Goal: Information Seeking & Learning: Understand process/instructions

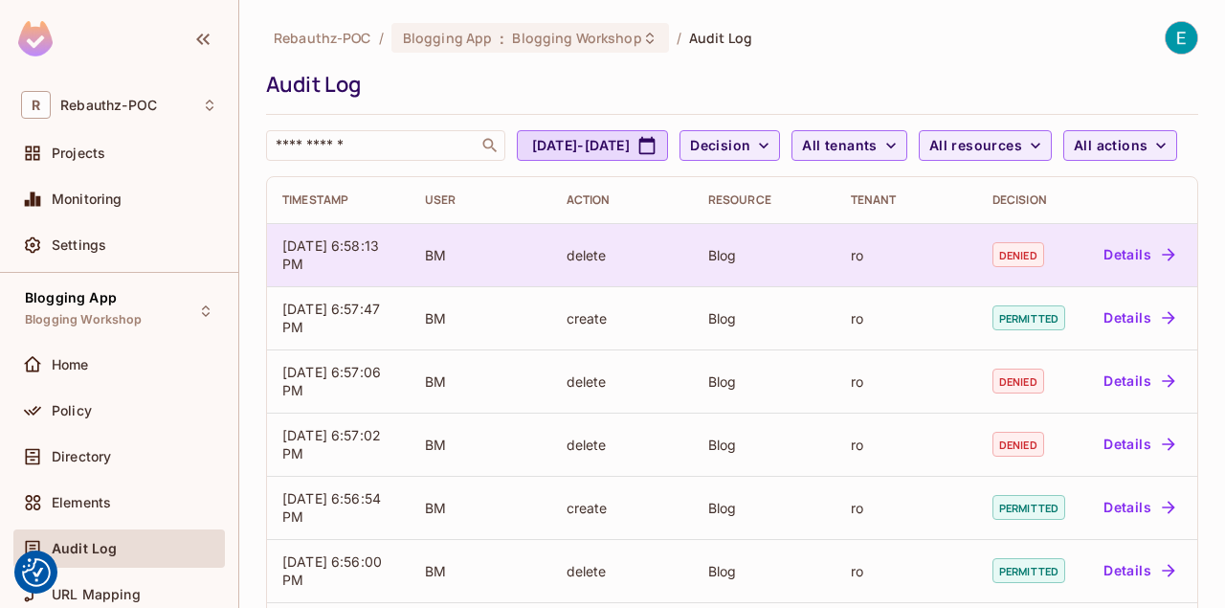
click at [774, 286] on td "Blog" at bounding box center [764, 254] width 143 height 63
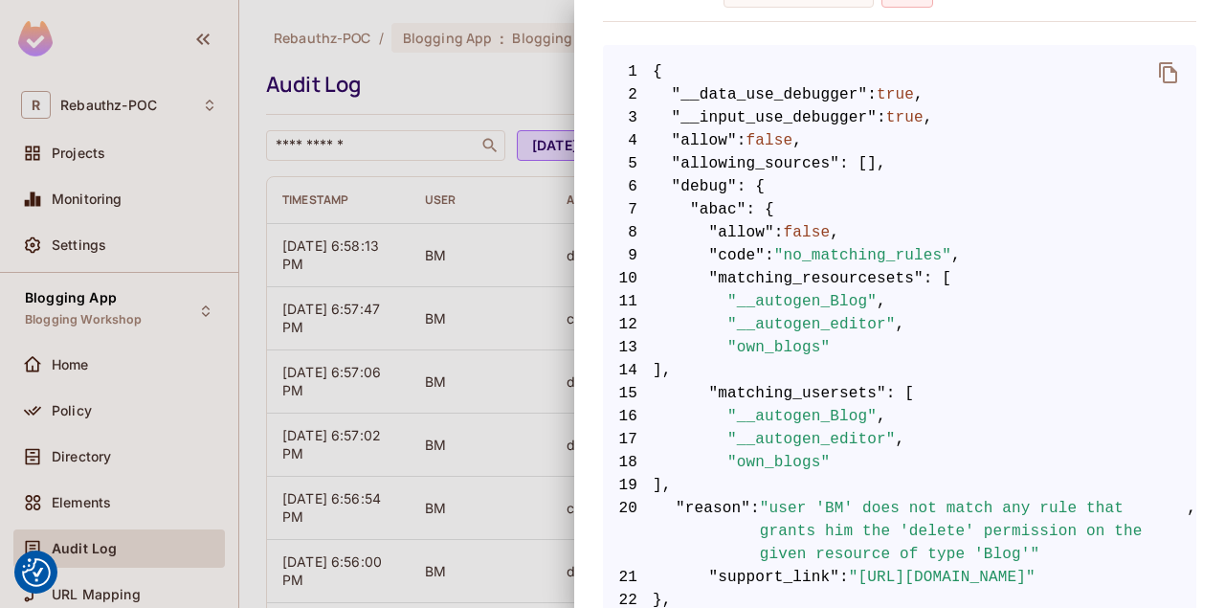
scroll to position [383, 0]
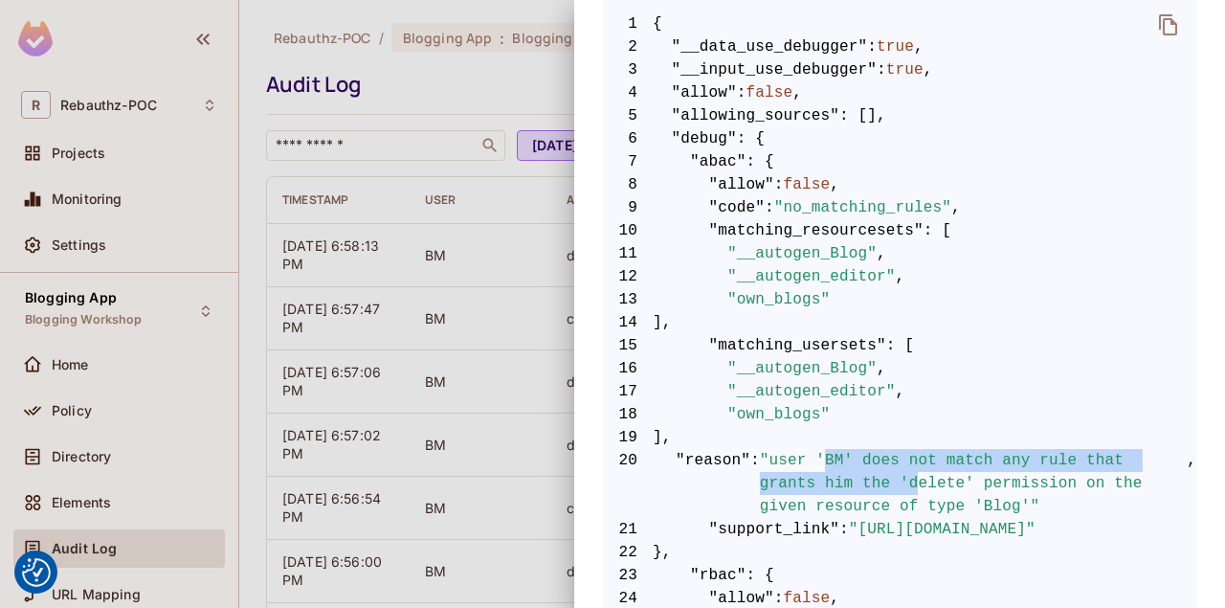
drag, startPoint x: 816, startPoint y: 457, endPoint x: 840, endPoint y: 484, distance: 35.9
click at [837, 478] on span ""user 'BM' does not match any rule that grants him the 'delete' permission on t…" at bounding box center [974, 483] width 428 height 69
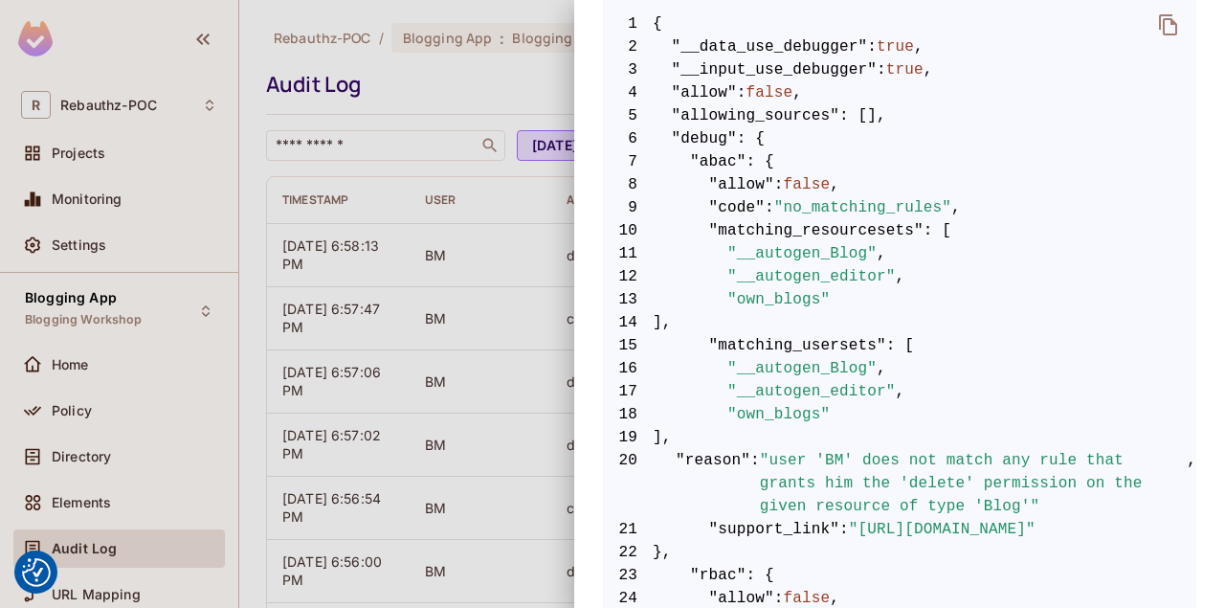
click at [857, 512] on span ""user 'BM' does not match any rule that grants him the 'delete' permission on t…" at bounding box center [974, 483] width 428 height 69
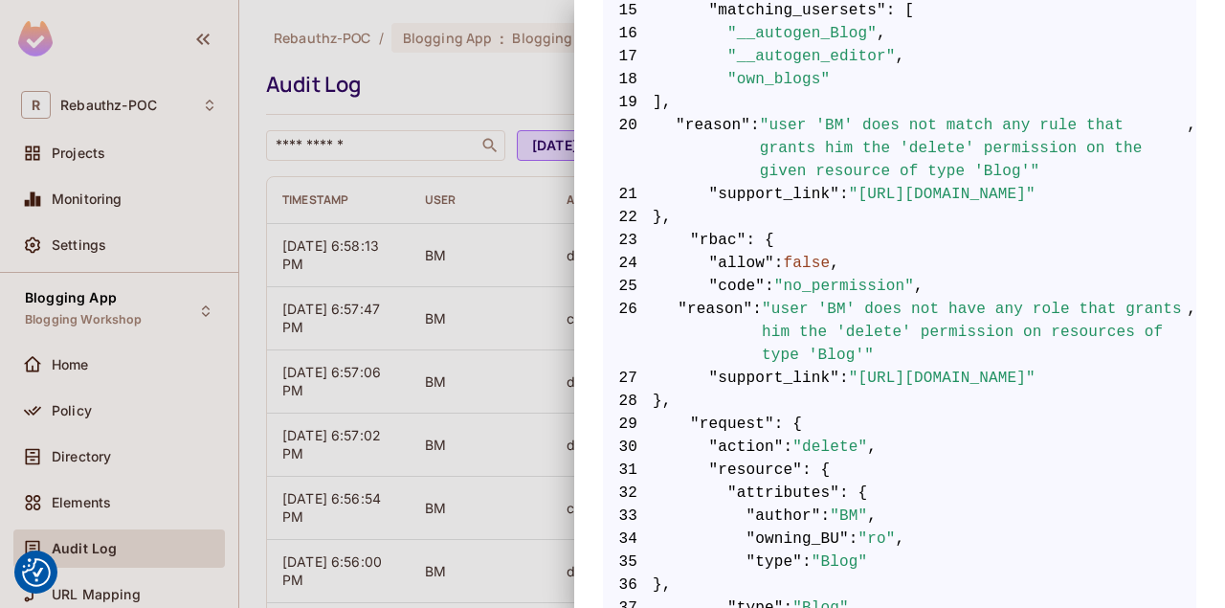
scroll to position [813, 0]
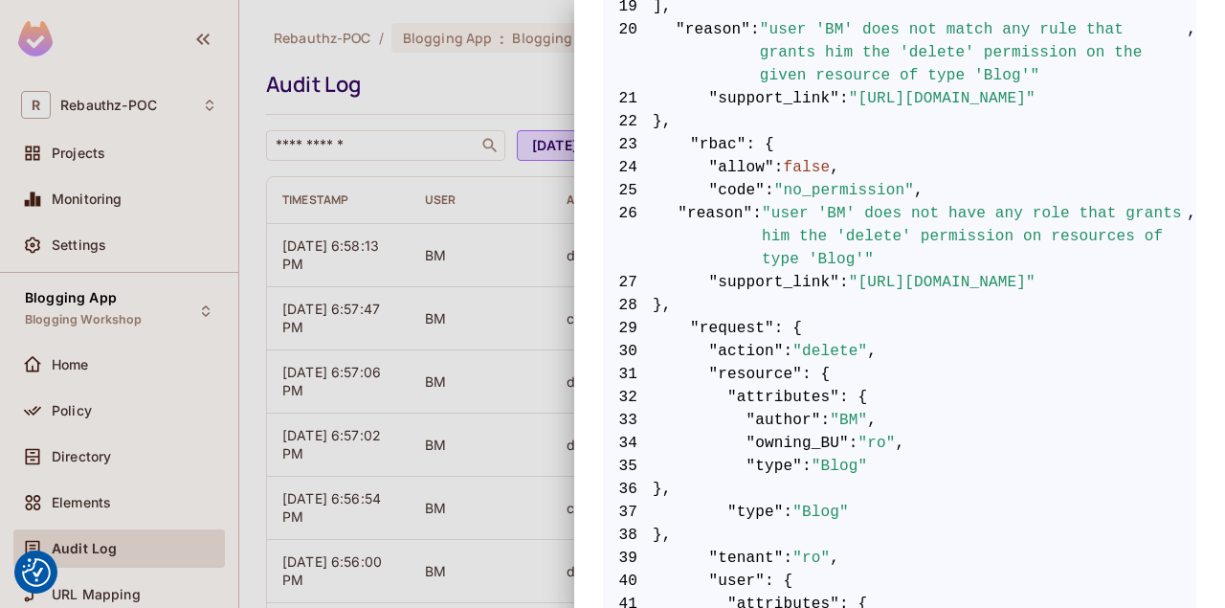
click at [739, 394] on span ""attributes"" at bounding box center [783, 397] width 112 height 23
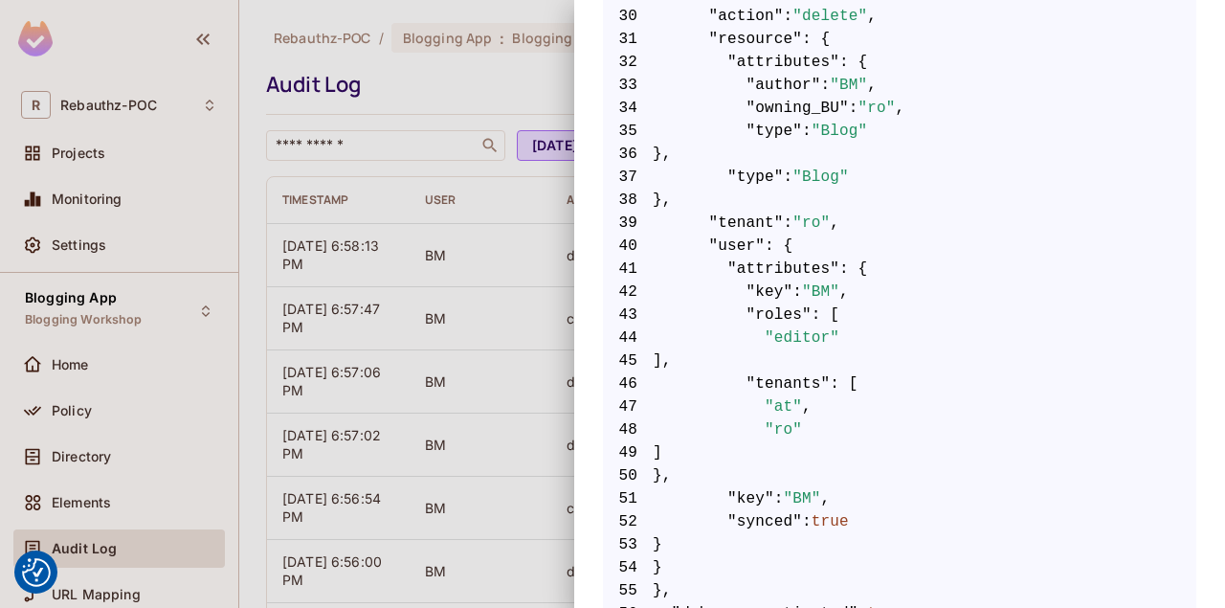
scroll to position [1227, 0]
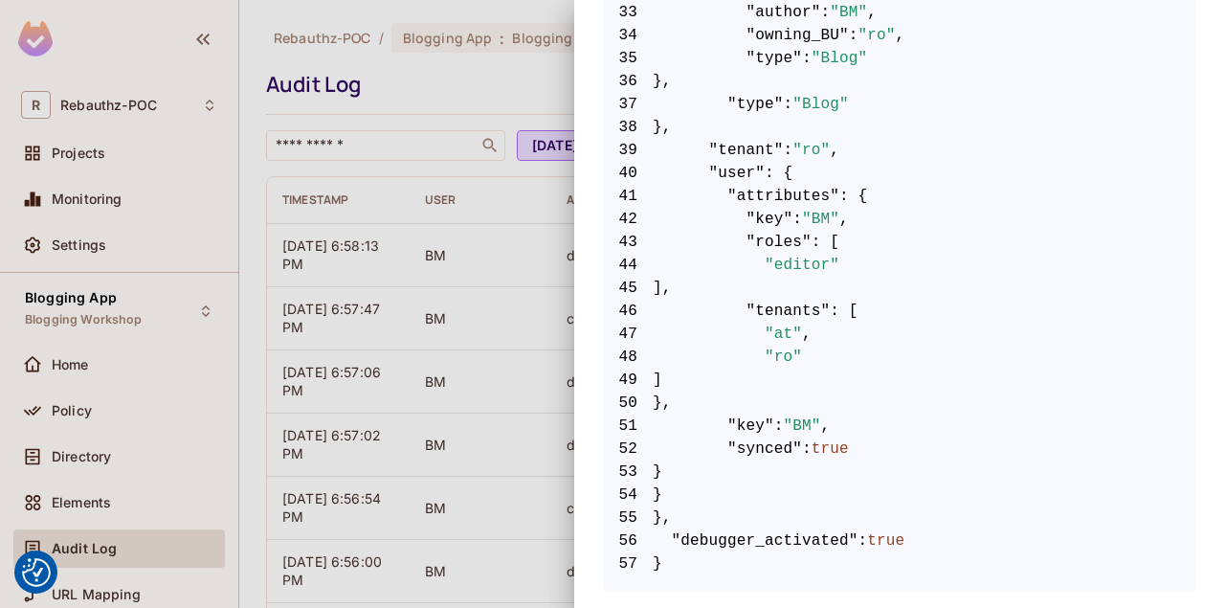
click at [796, 165] on span "40 "user" : {" at bounding box center [899, 173] width 593 height 23
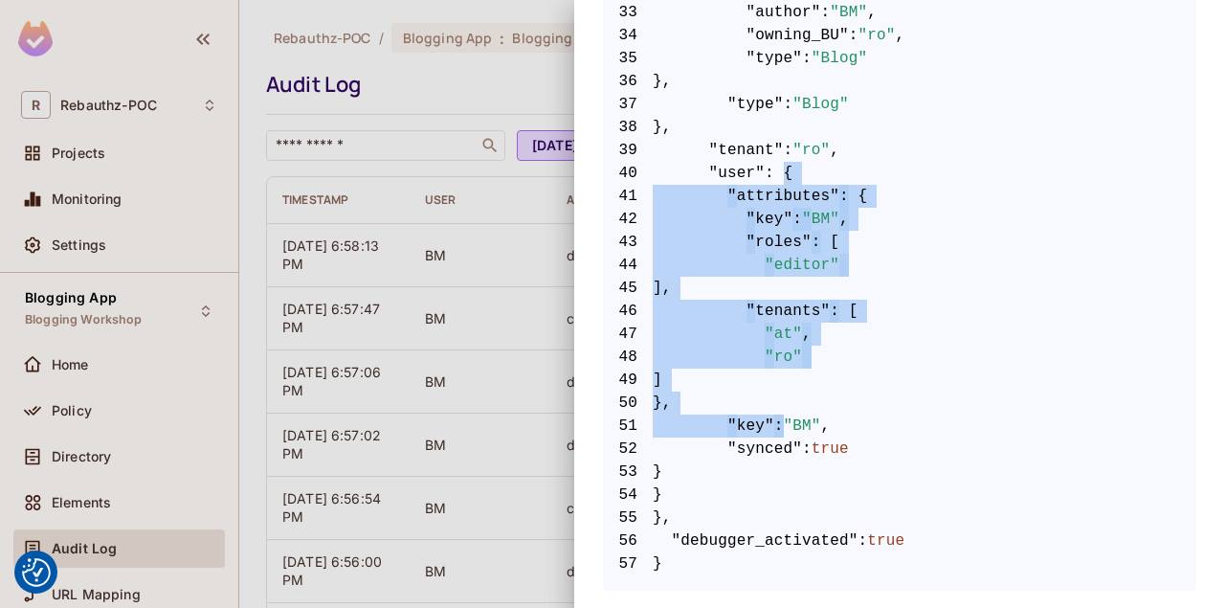
drag, startPoint x: 776, startPoint y: 164, endPoint x: 776, endPoint y: 412, distance: 248.8
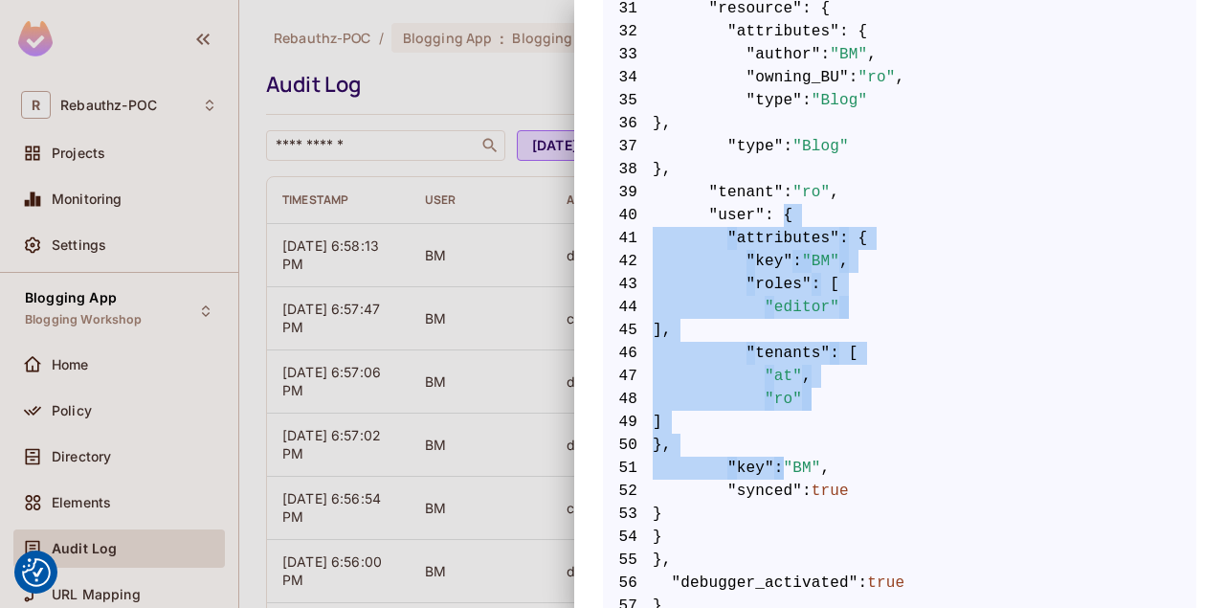
click at [793, 444] on span "50 }," at bounding box center [899, 445] width 593 height 23
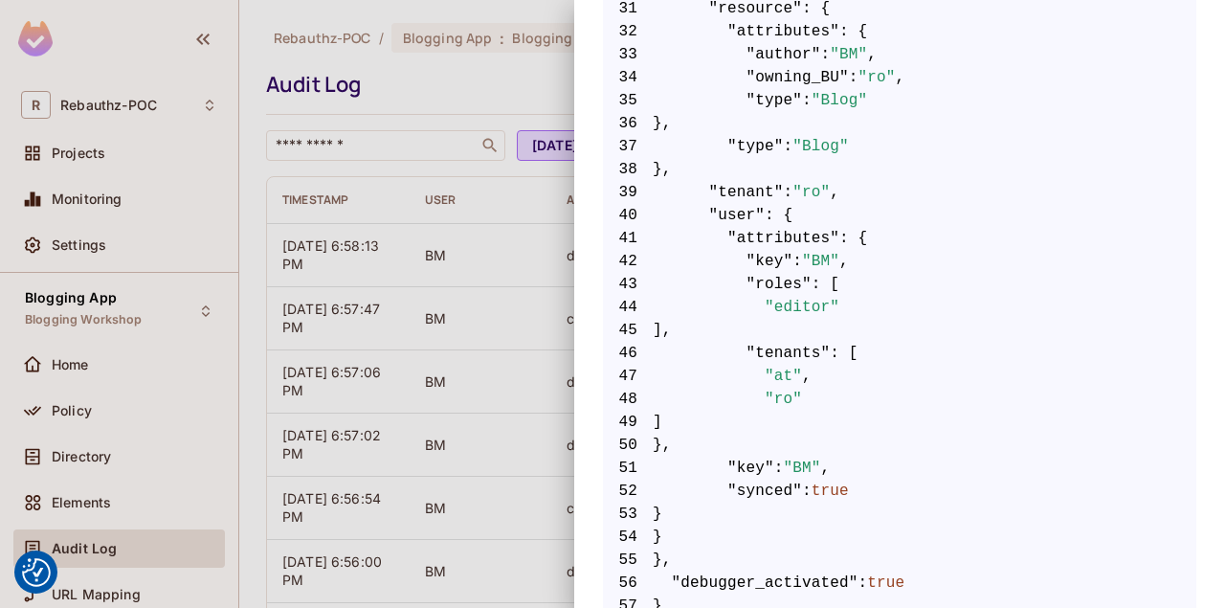
click at [852, 240] on span "41 "attributes" : {" at bounding box center [899, 238] width 593 height 23
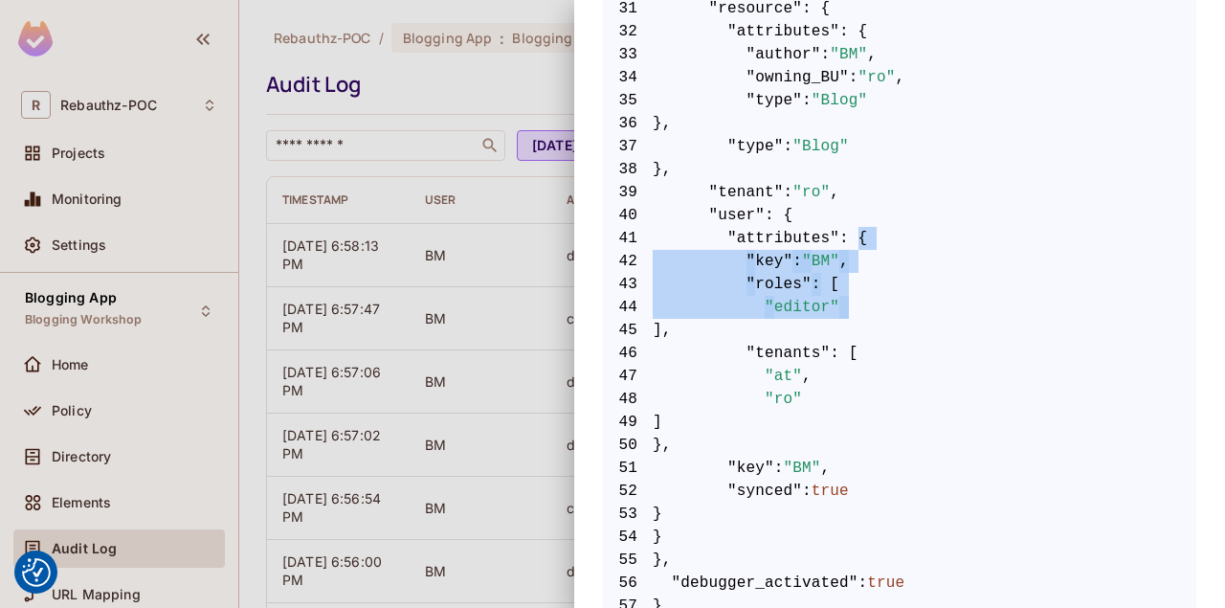
drag, startPoint x: 844, startPoint y: 237, endPoint x: 826, endPoint y: 324, distance: 89.0
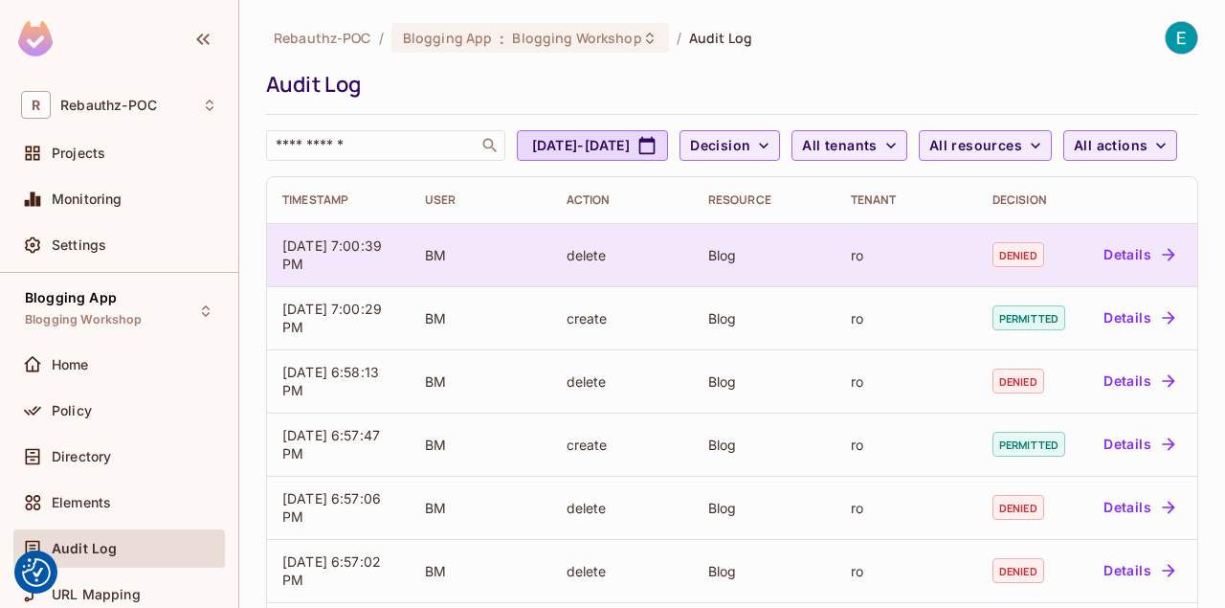
click at [556, 286] on td "delete" at bounding box center [622, 254] width 142 height 63
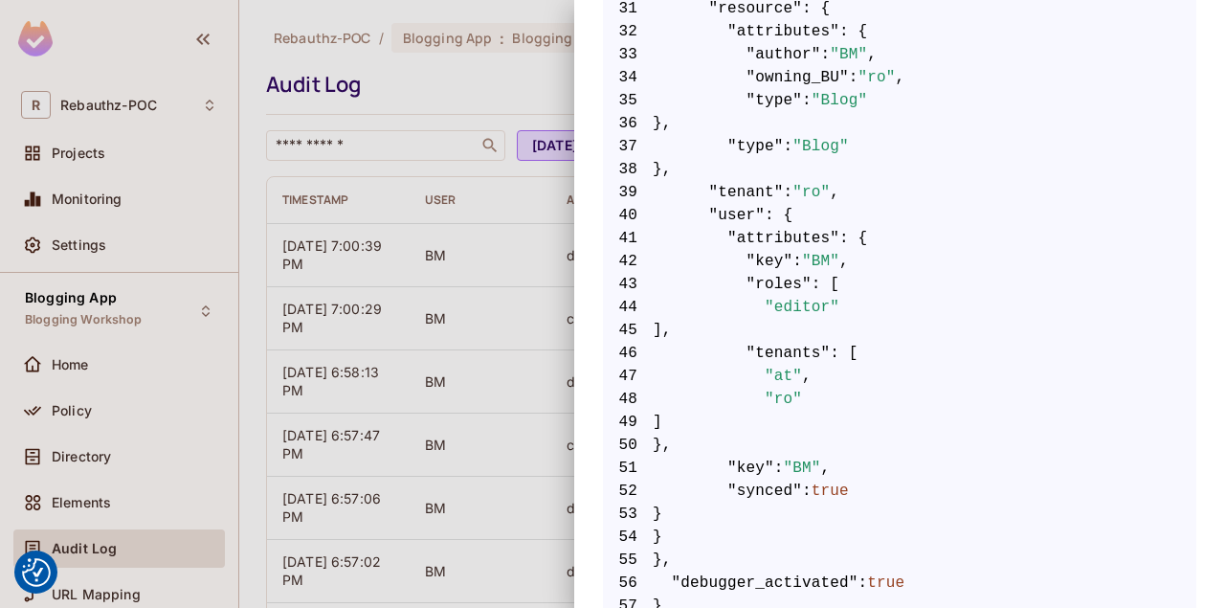
scroll to position [1227, 0]
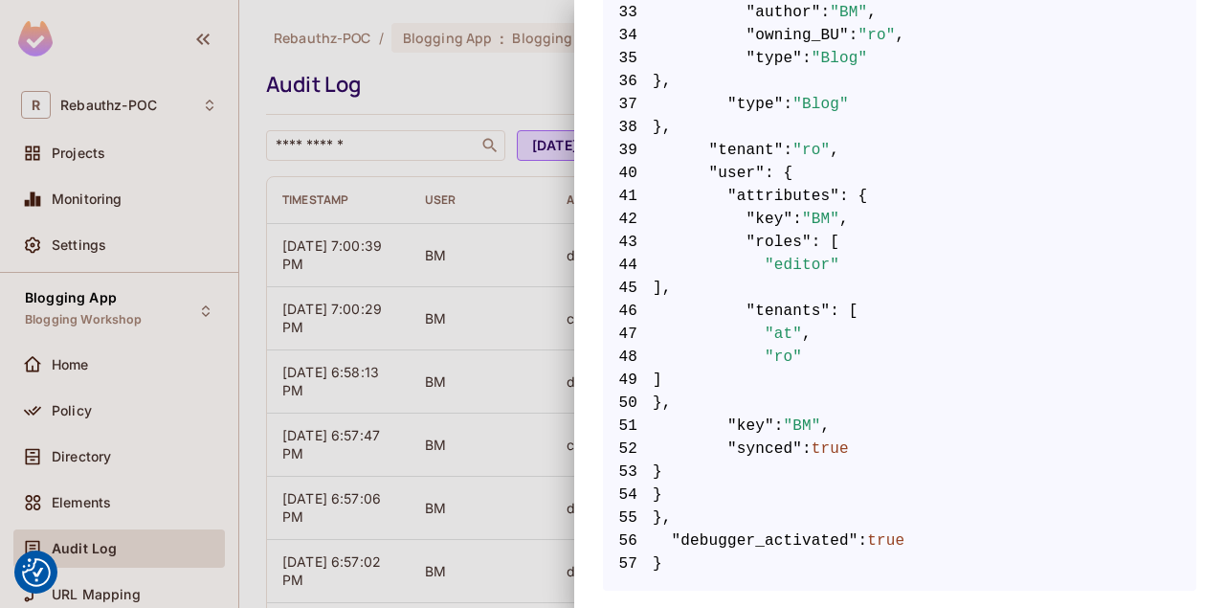
click at [487, 289] on div at bounding box center [612, 304] width 1225 height 608
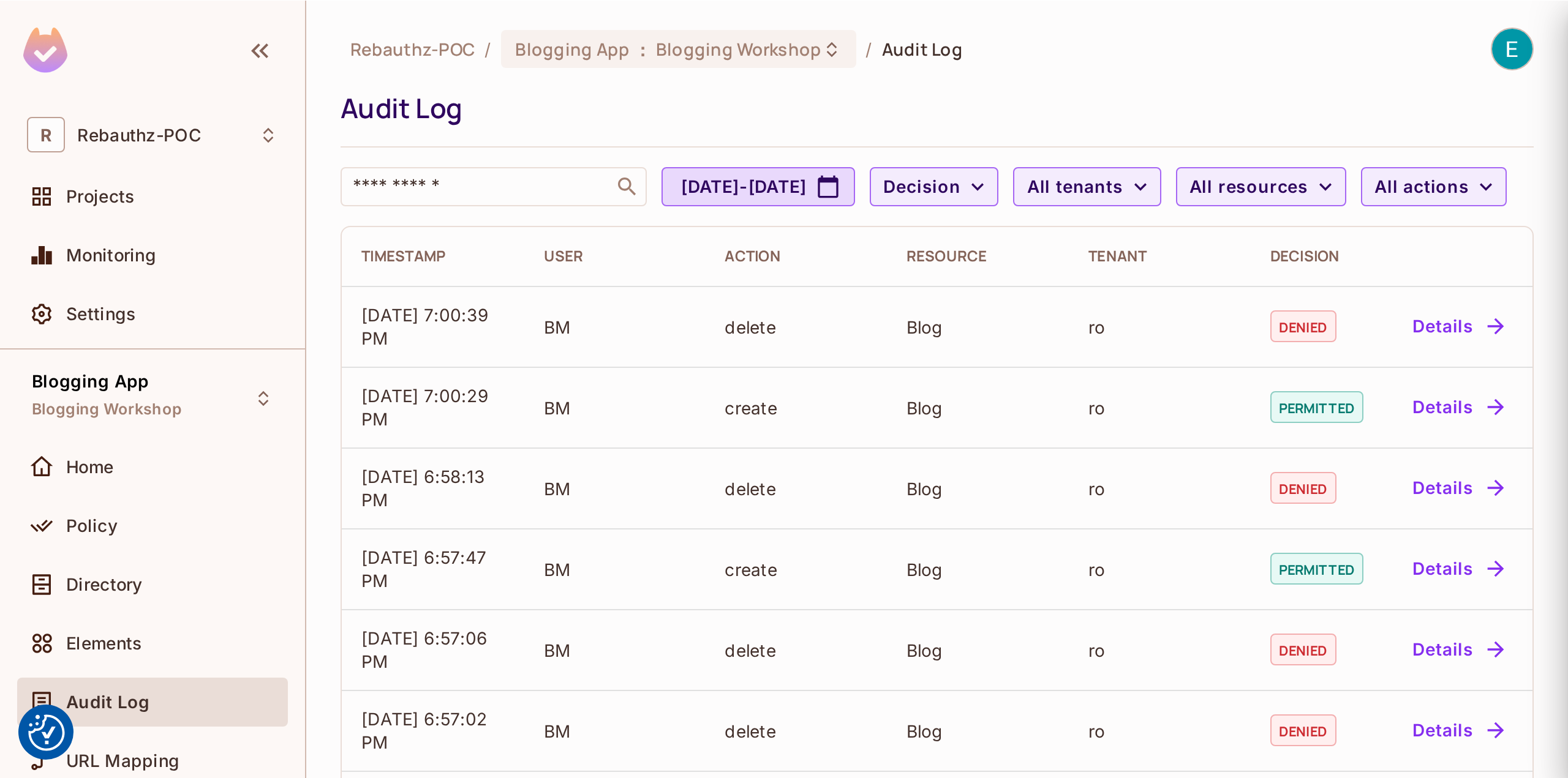
scroll to position [0, 0]
